Goal: Complete application form

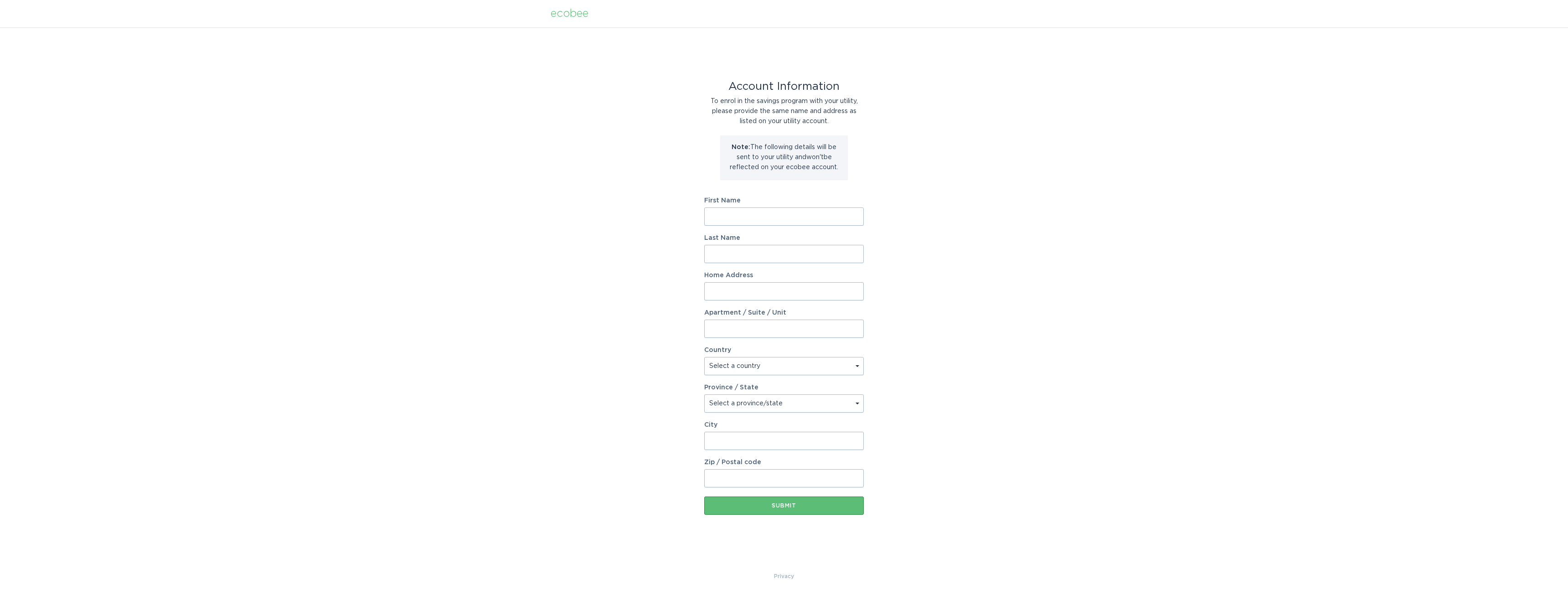
click at [729, 213] on input "First Name" at bounding box center [784, 217] width 160 height 19
type input "Annette"
click at [750, 257] on input "Last Name" at bounding box center [784, 254] width 160 height 19
type input "Brand"
click at [727, 291] on input "Home Address" at bounding box center [784, 291] width 160 height 19
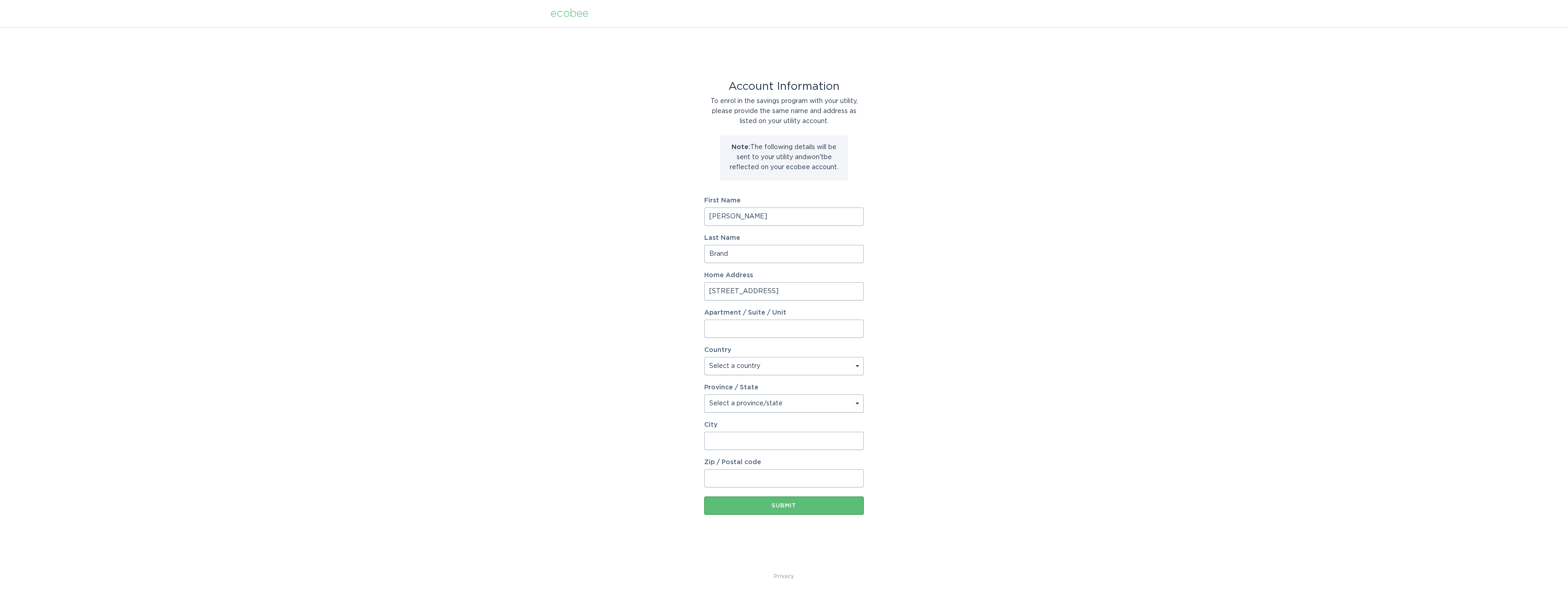
type input "80 Kayla Drive"
click at [735, 370] on select "Select a country Canada USA" at bounding box center [784, 366] width 160 height 19
select select "US"
click at [704, 357] on select "Select a country Canada USA" at bounding box center [784, 366] width 160 height 19
click at [736, 400] on select "Select a province/state Alabama Alaska American Samoa Arizona Arkansas Californ…" at bounding box center [784, 403] width 160 height 19
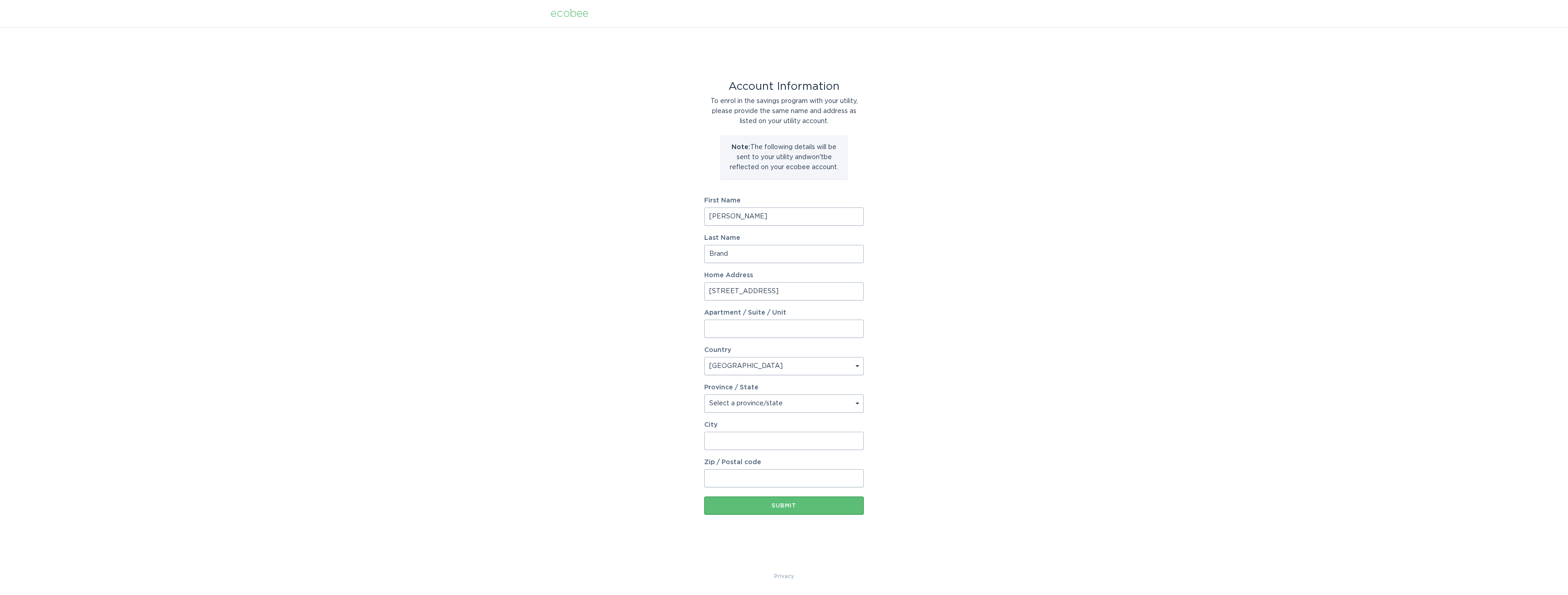
select select "NH"
click at [704, 394] on select "Select a province/state Alabama Alaska American Samoa Arizona Arkansas Californ…" at bounding box center [784, 403] width 160 height 19
click at [737, 444] on input "City" at bounding box center [784, 441] width 160 height 19
type input "Candia"
click at [754, 479] on input "Zip / Postal code" at bounding box center [784, 478] width 160 height 19
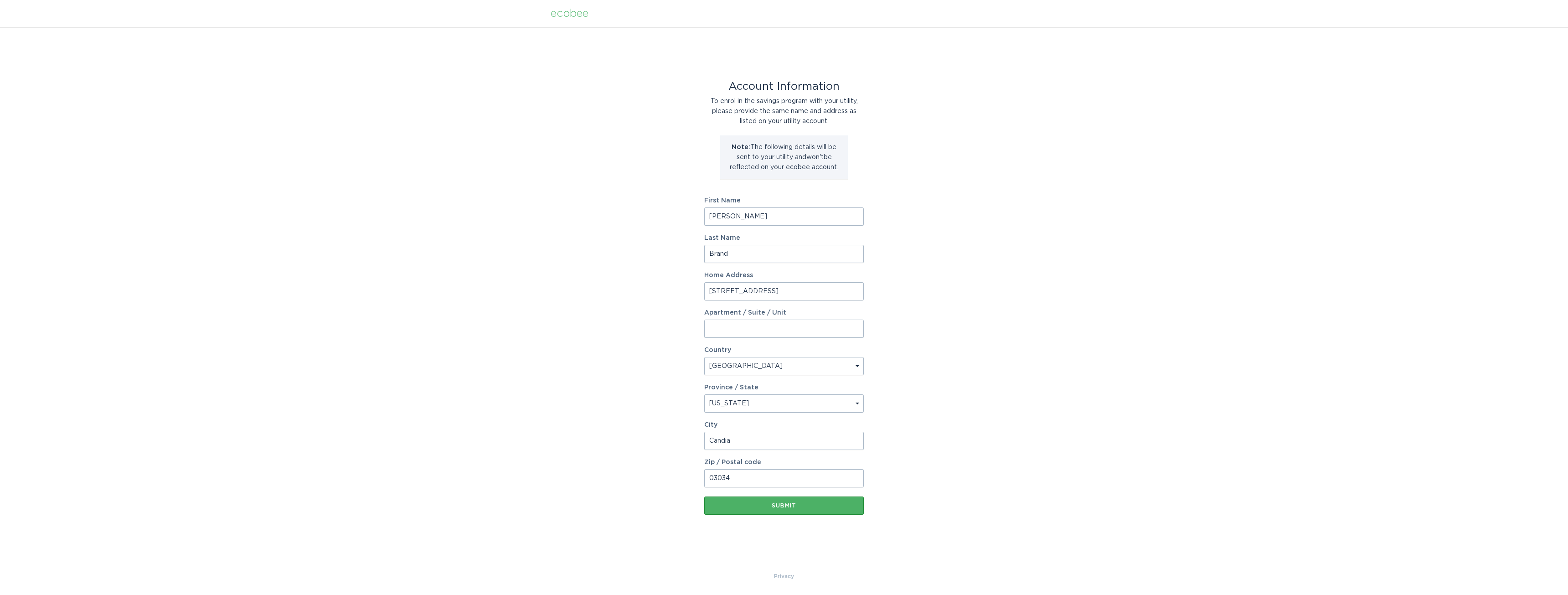
type input "03034"
click at [790, 507] on div "Submit" at bounding box center [784, 506] width 151 height 6
